Goal: Navigation & Orientation: Find specific page/section

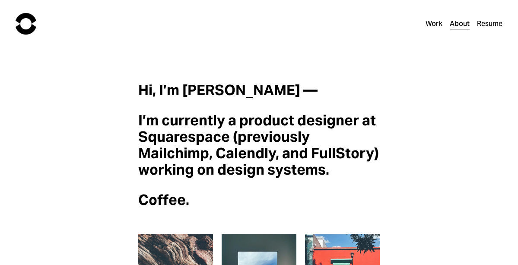
click at [440, 24] on link "Work" at bounding box center [434, 24] width 17 height 13
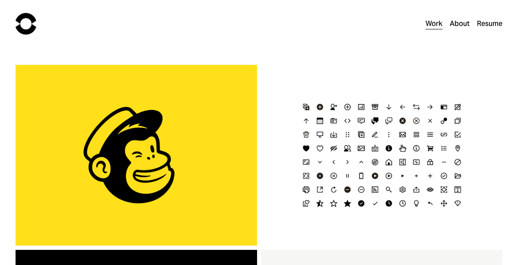
click at [482, 26] on link "Resume" at bounding box center [489, 24] width 25 height 13
